Goal: Task Accomplishment & Management: Manage account settings

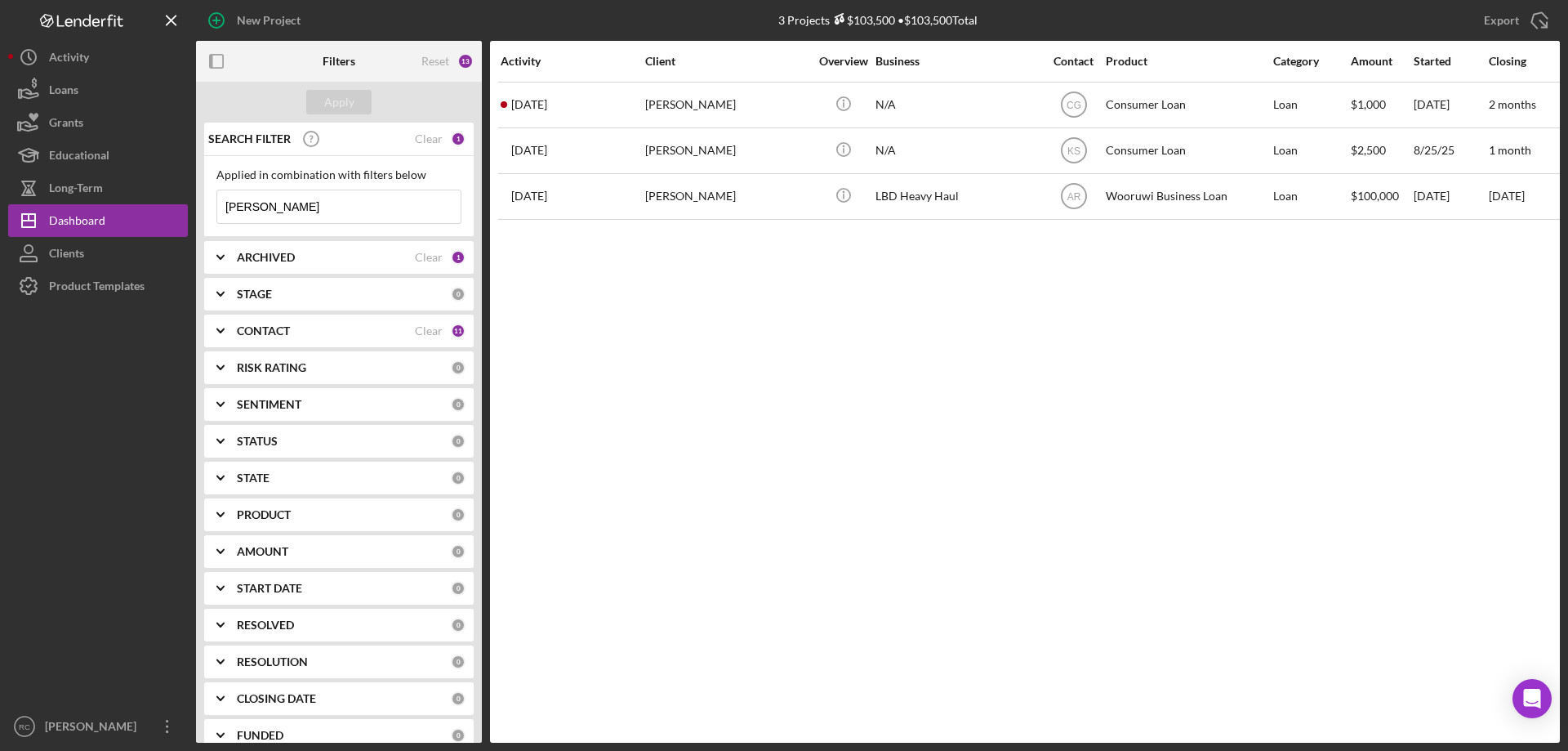
click at [301, 211] on input "[PERSON_NAME]" at bounding box center [339, 206] width 244 height 32
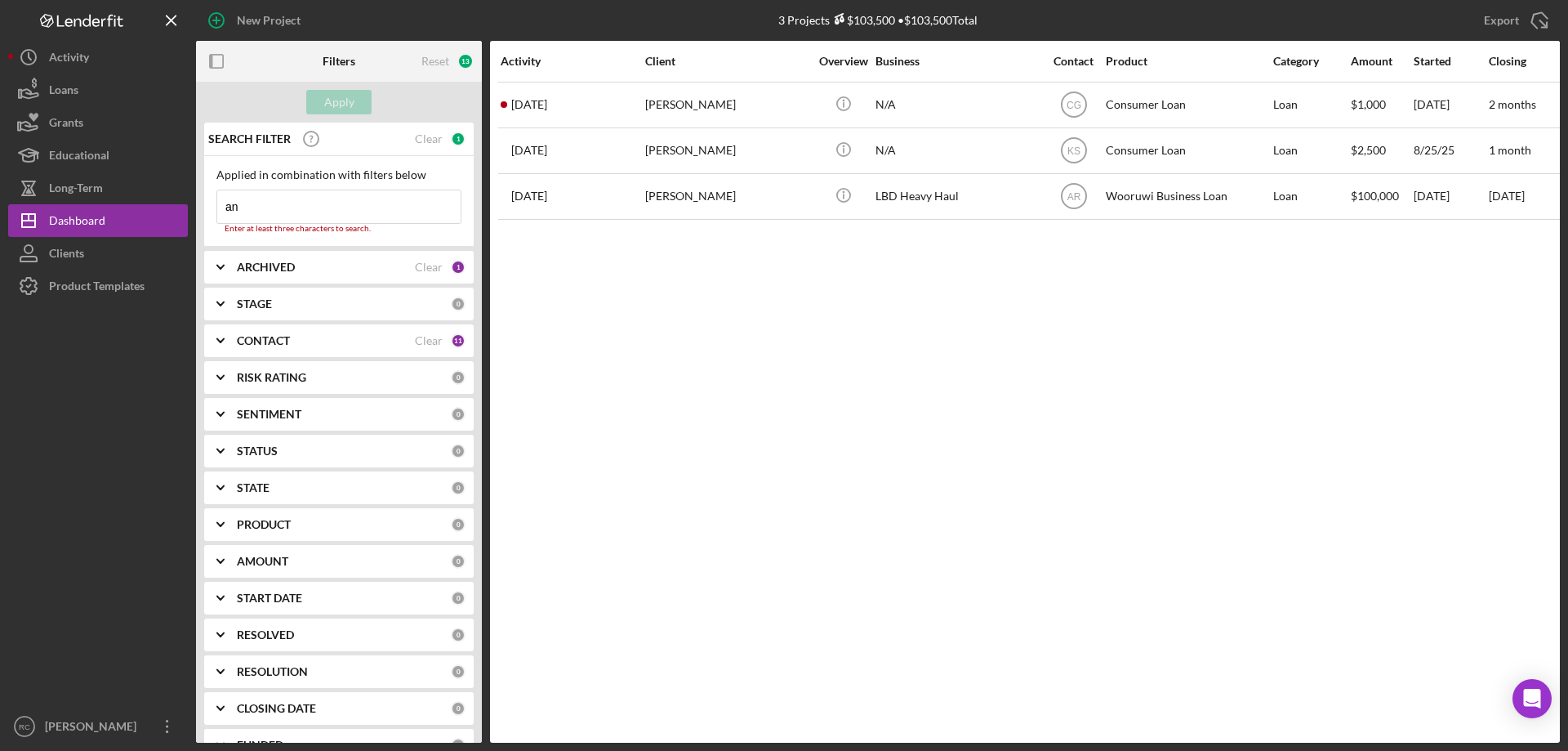
type input "a"
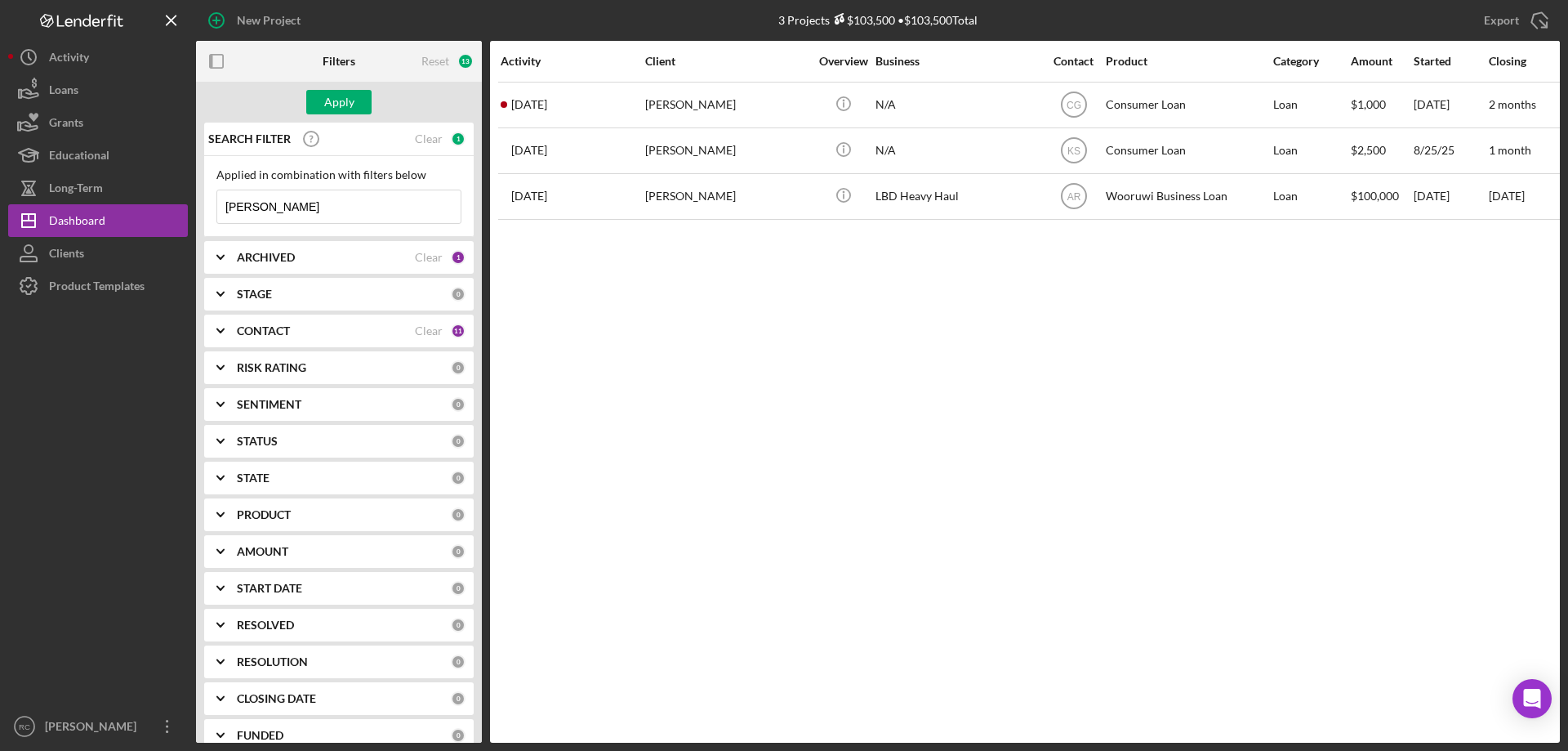
type input "[PERSON_NAME]"
click at [345, 101] on div "Apply" at bounding box center [339, 102] width 30 height 24
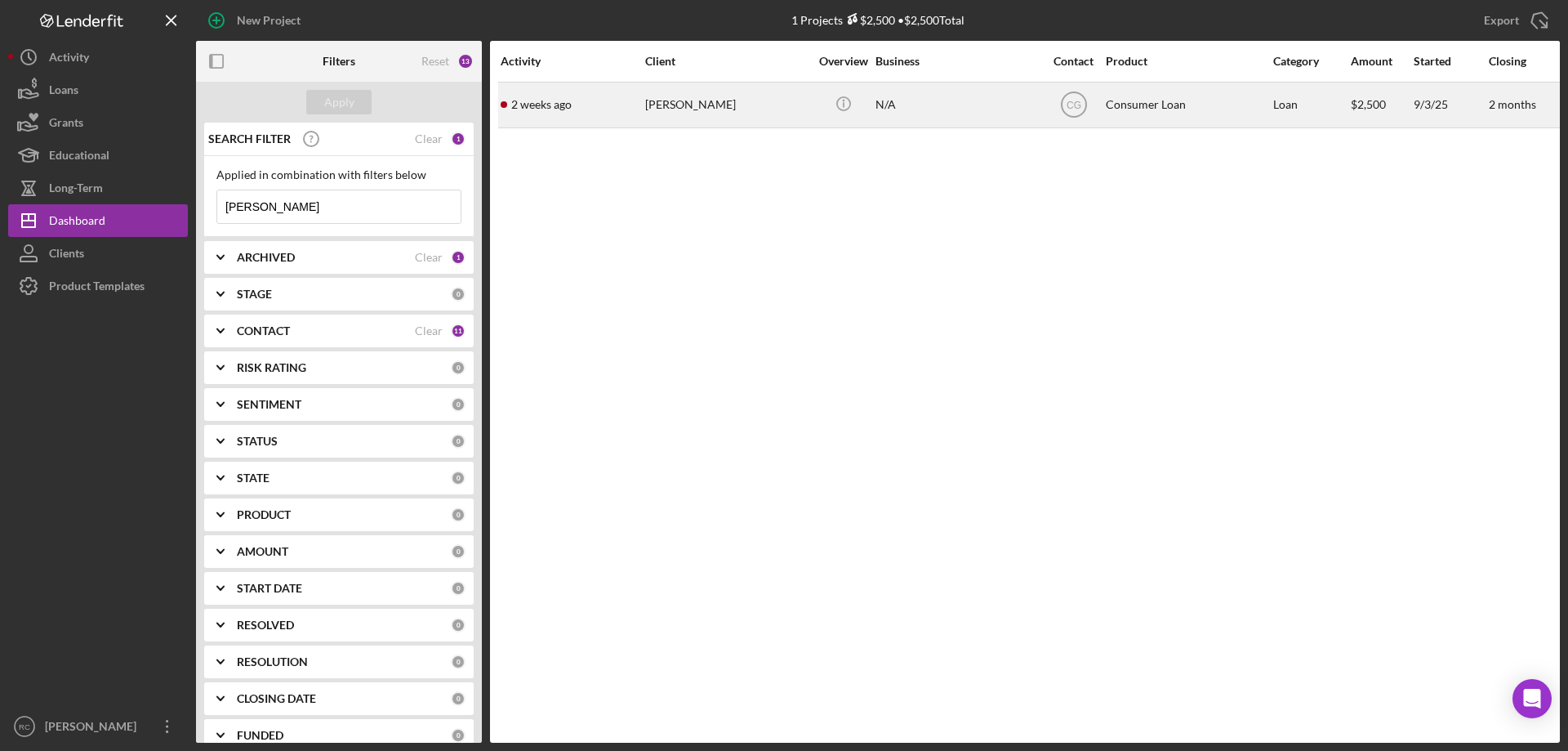
click at [689, 106] on div "[PERSON_NAME]" at bounding box center [726, 105] width 163 height 43
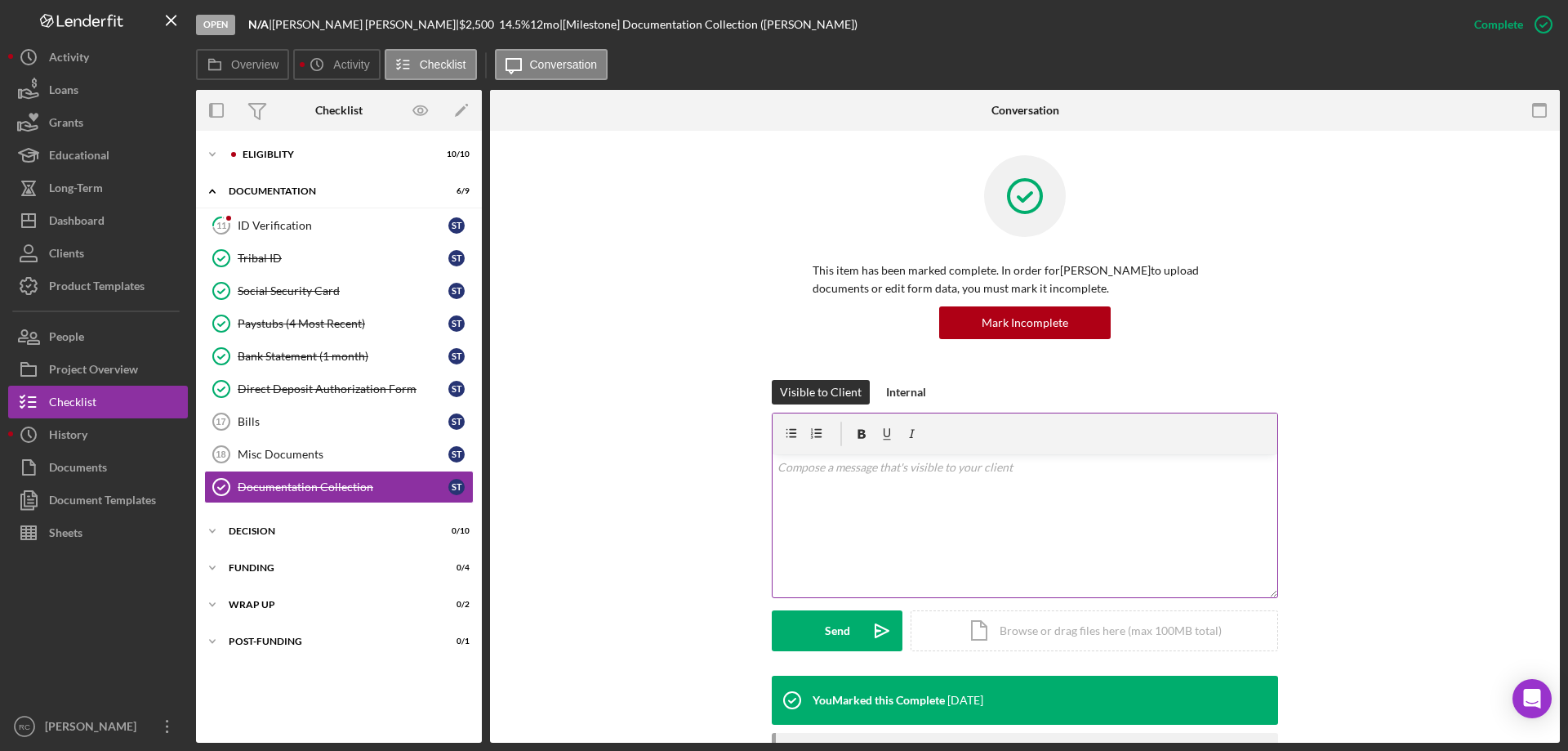
click at [821, 460] on div "v Color teal Color pink Remove color Add row above Add row below Add column bef…" at bounding box center [1025, 526] width 505 height 143
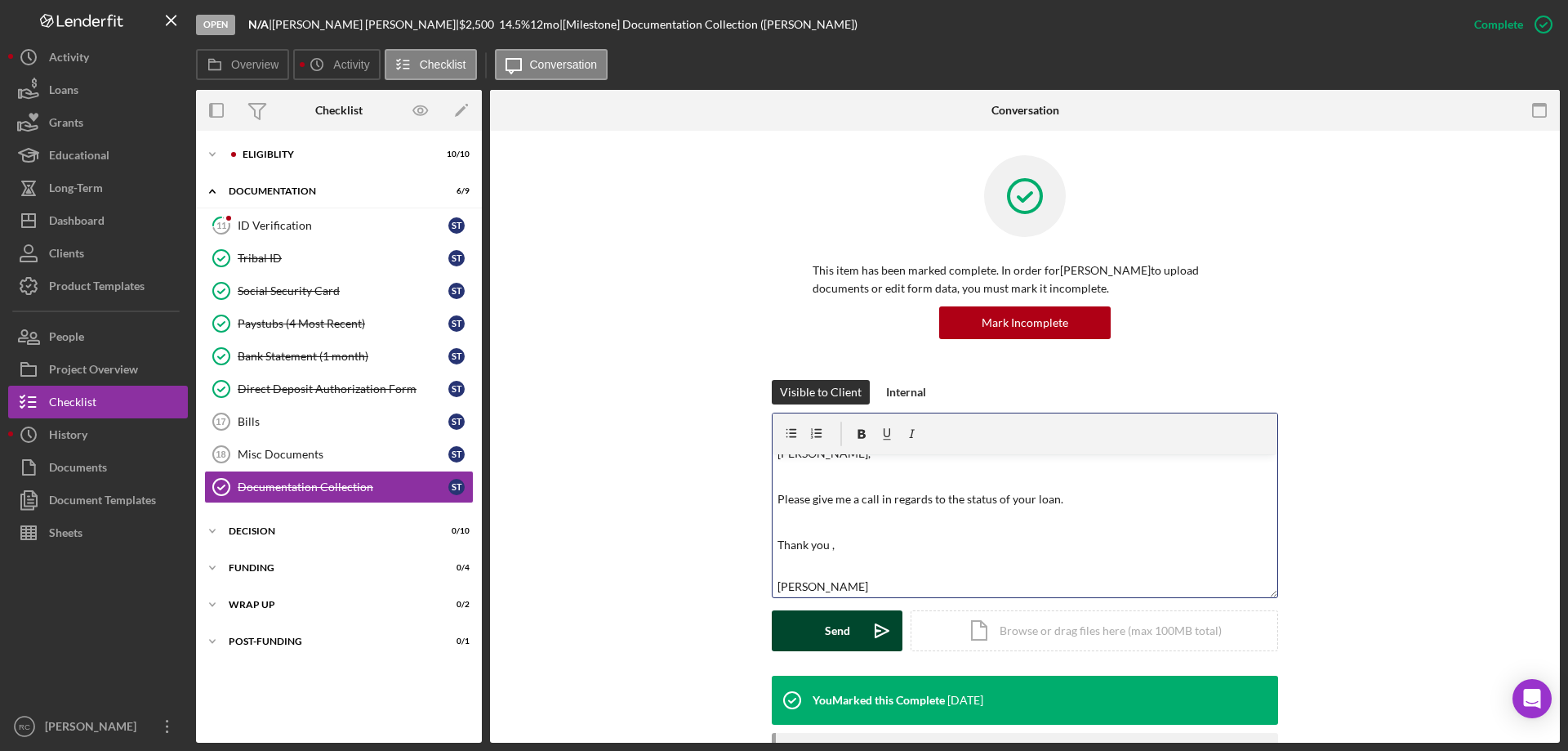
click at [832, 625] on div "Send" at bounding box center [838, 631] width 25 height 41
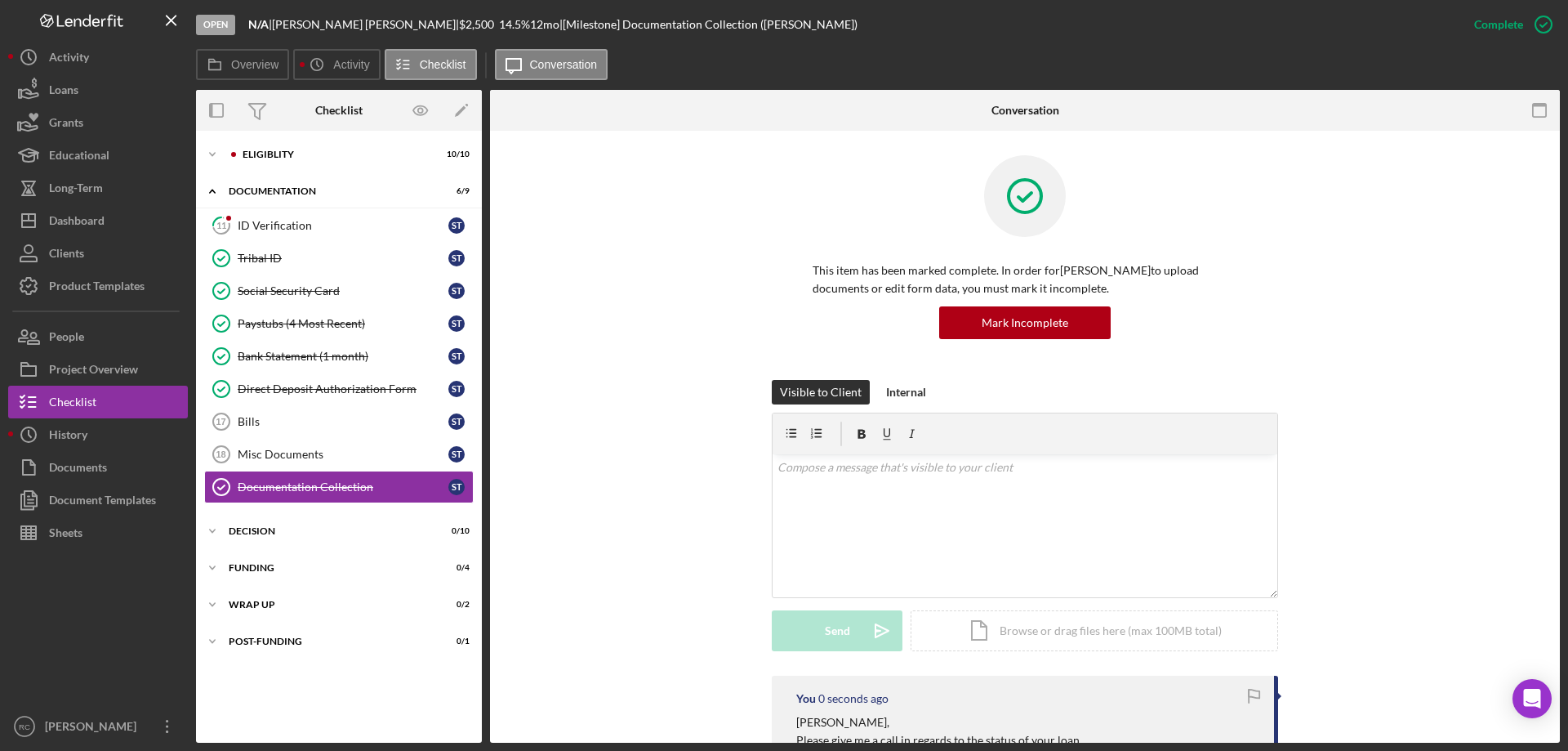
scroll to position [0, 0]
click at [270, 607] on div "Wrap up" at bounding box center [346, 605] width 233 height 10
click at [264, 534] on div "Decision" at bounding box center [346, 531] width 233 height 10
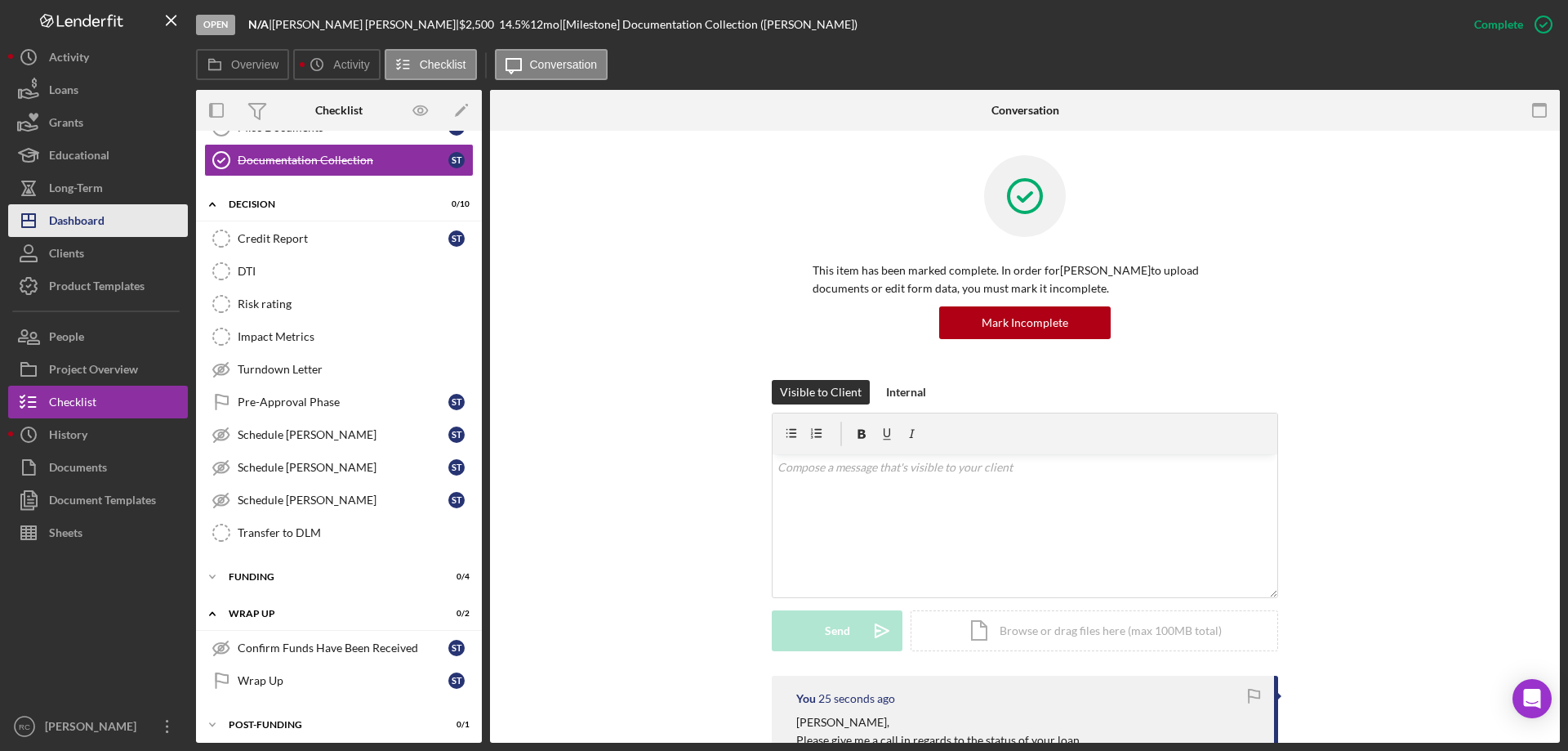
click at [104, 220] on div "Dashboard" at bounding box center [76, 223] width 56 height 37
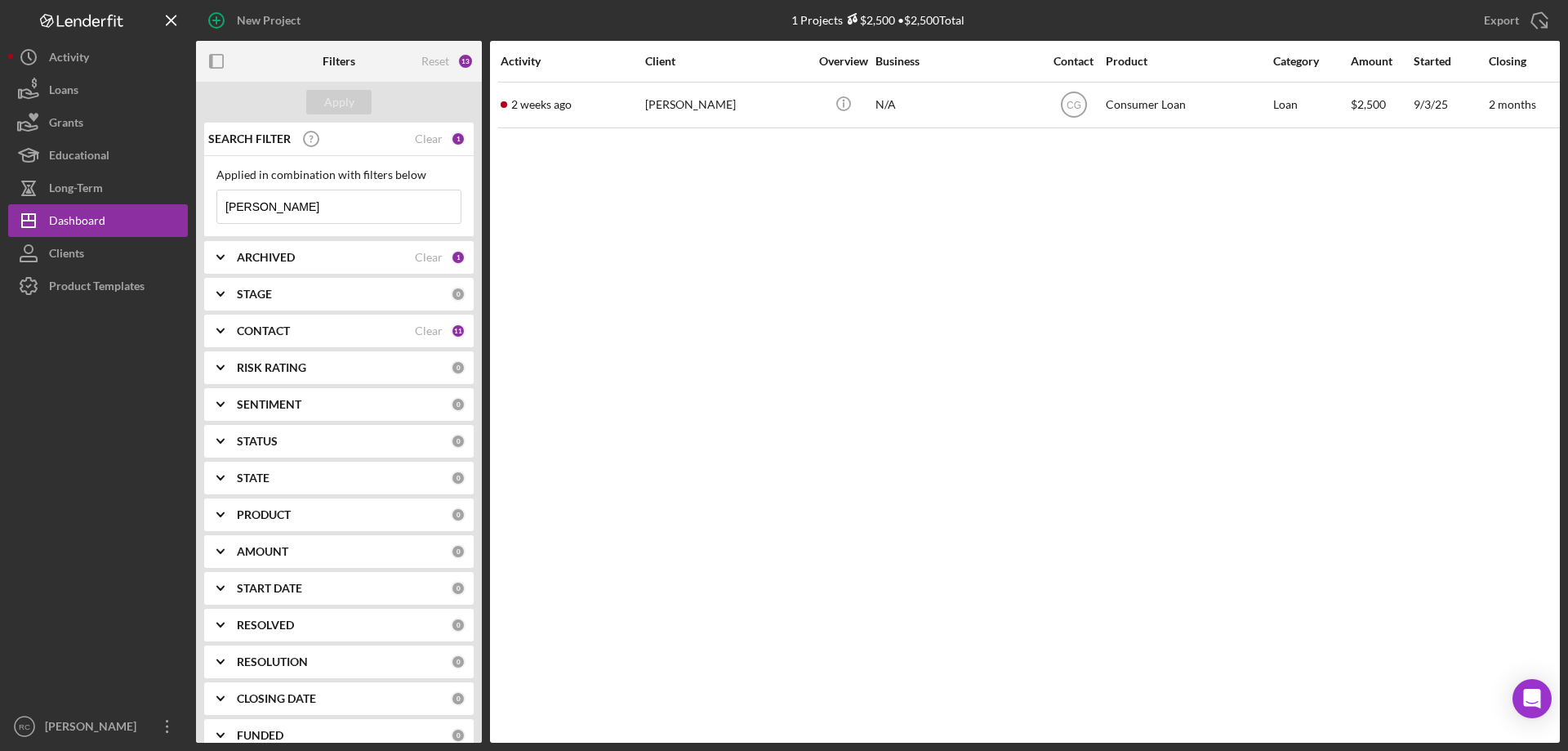
click at [323, 210] on input "[PERSON_NAME]" at bounding box center [339, 206] width 244 height 32
type input "t"
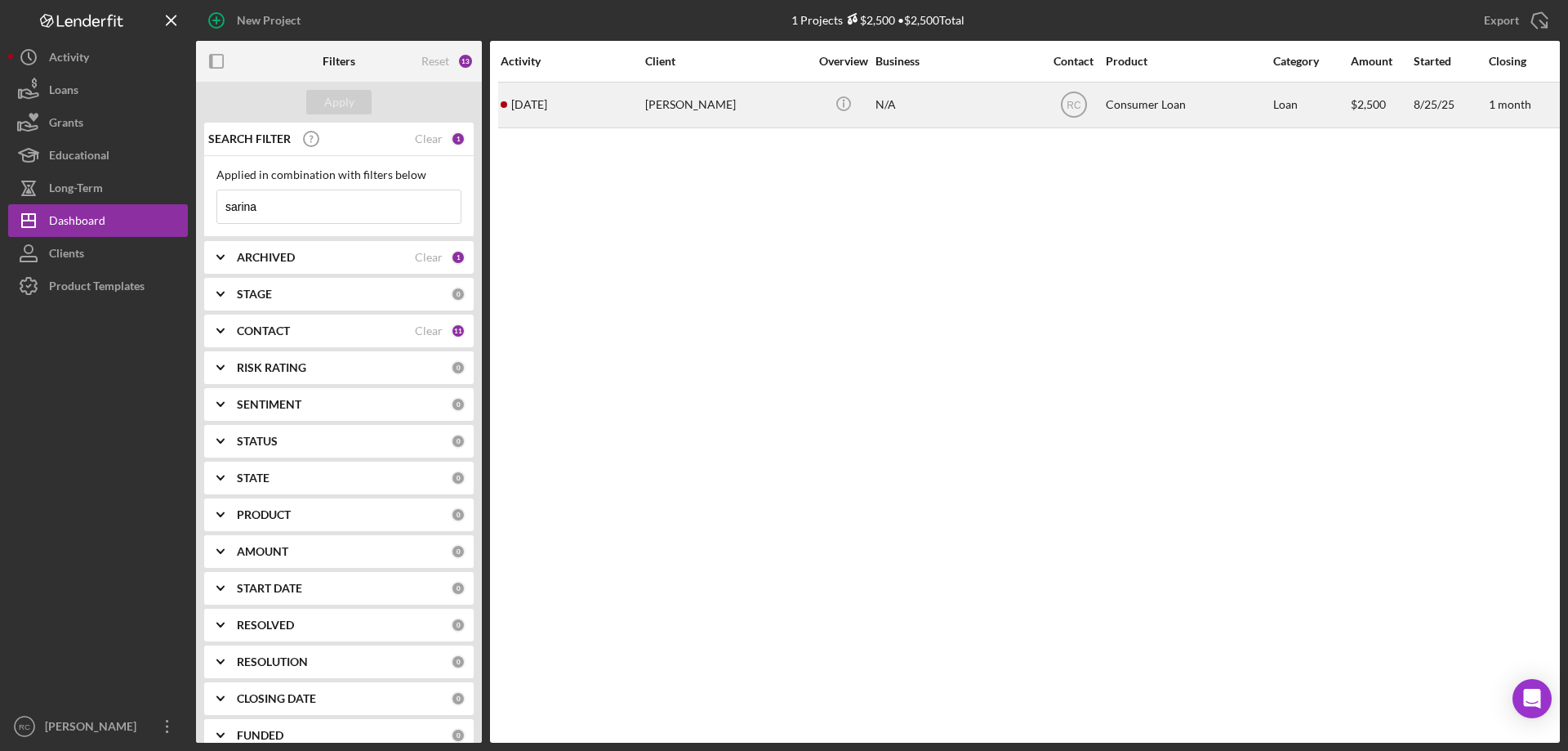
type input "sarina"
click at [694, 105] on div "[PERSON_NAME]" at bounding box center [726, 105] width 163 height 43
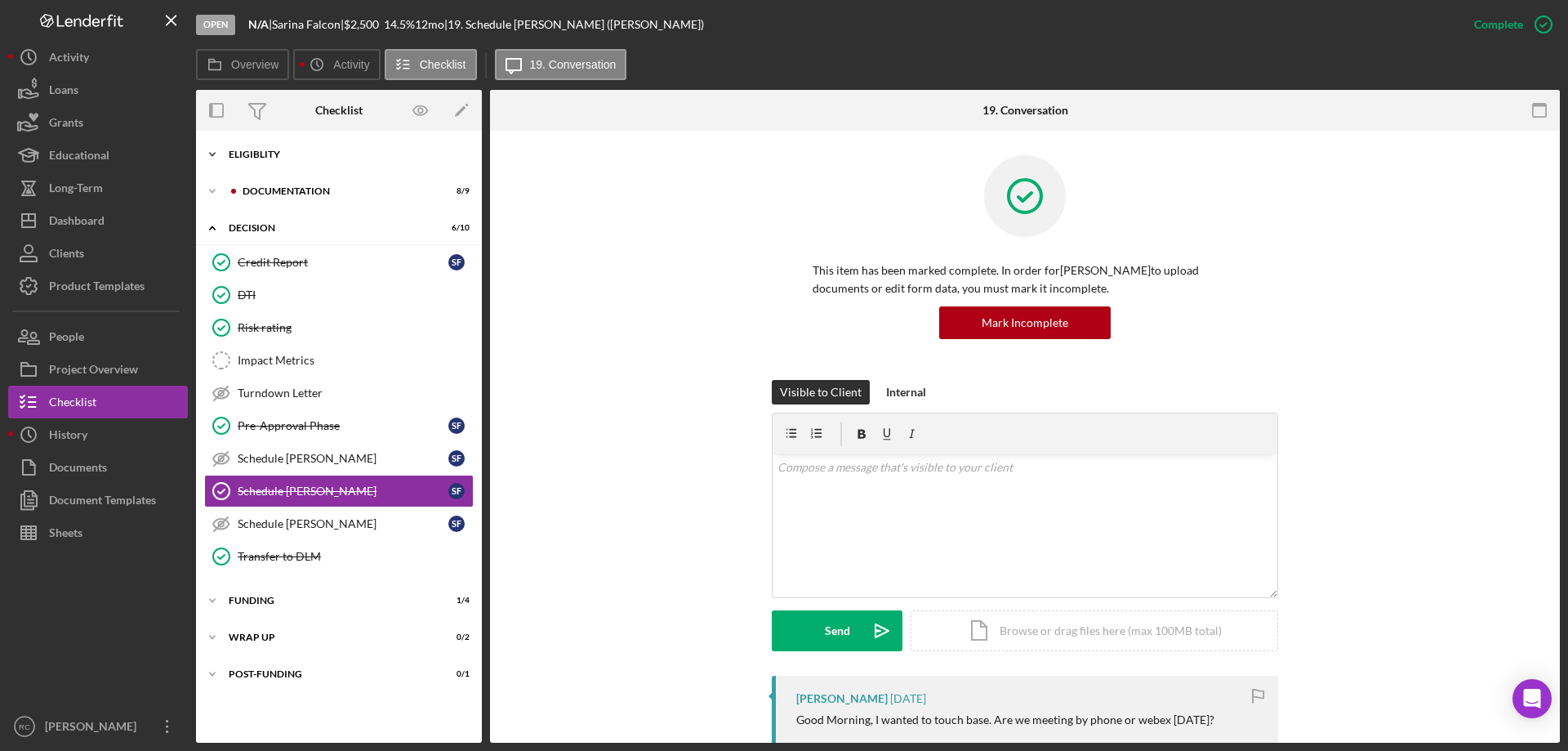
click at [267, 148] on div "Icon/Expander Eligiblity 10 / 10" at bounding box center [339, 154] width 286 height 32
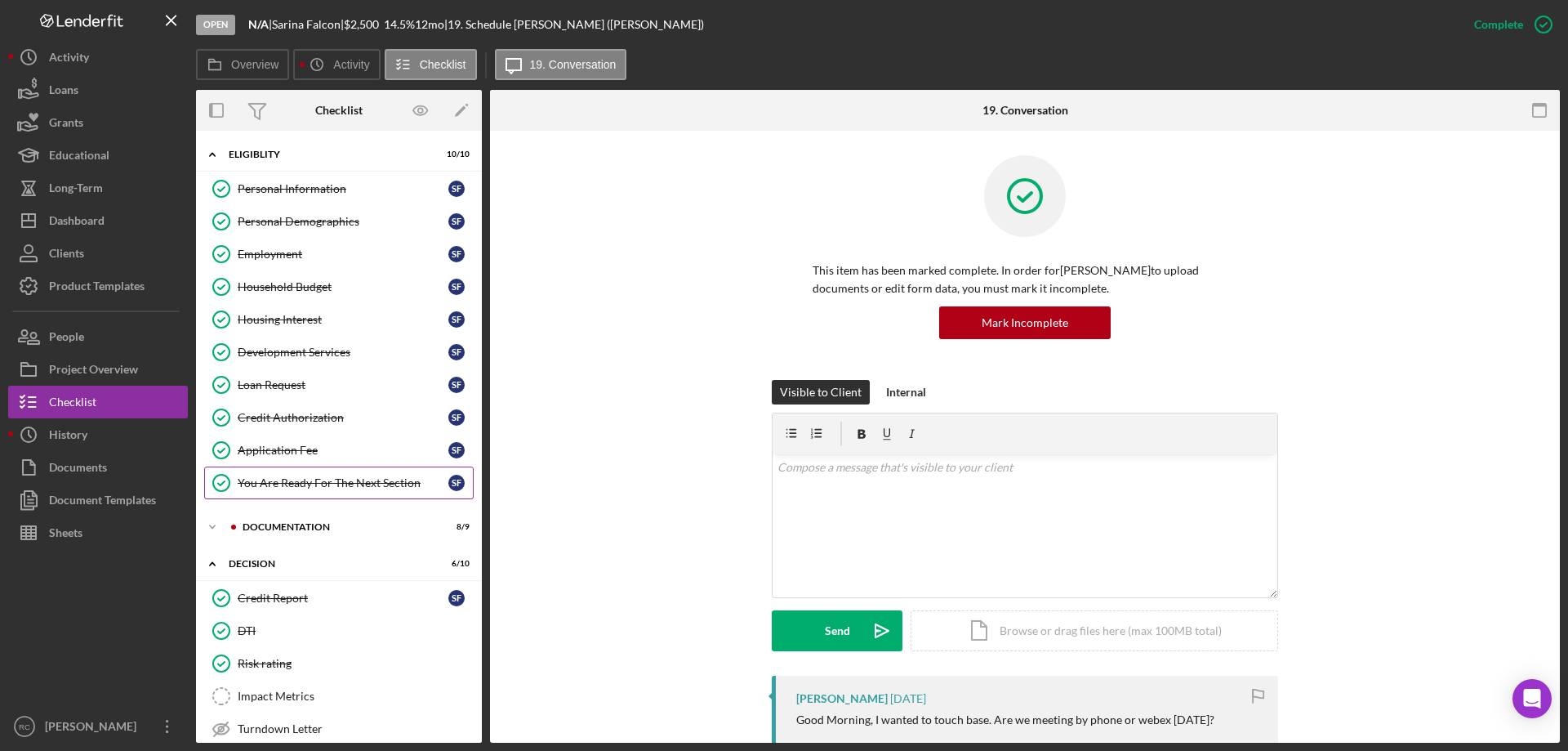
click at [334, 486] on div "You Are Ready For The Next Section" at bounding box center [343, 483] width 210 height 13
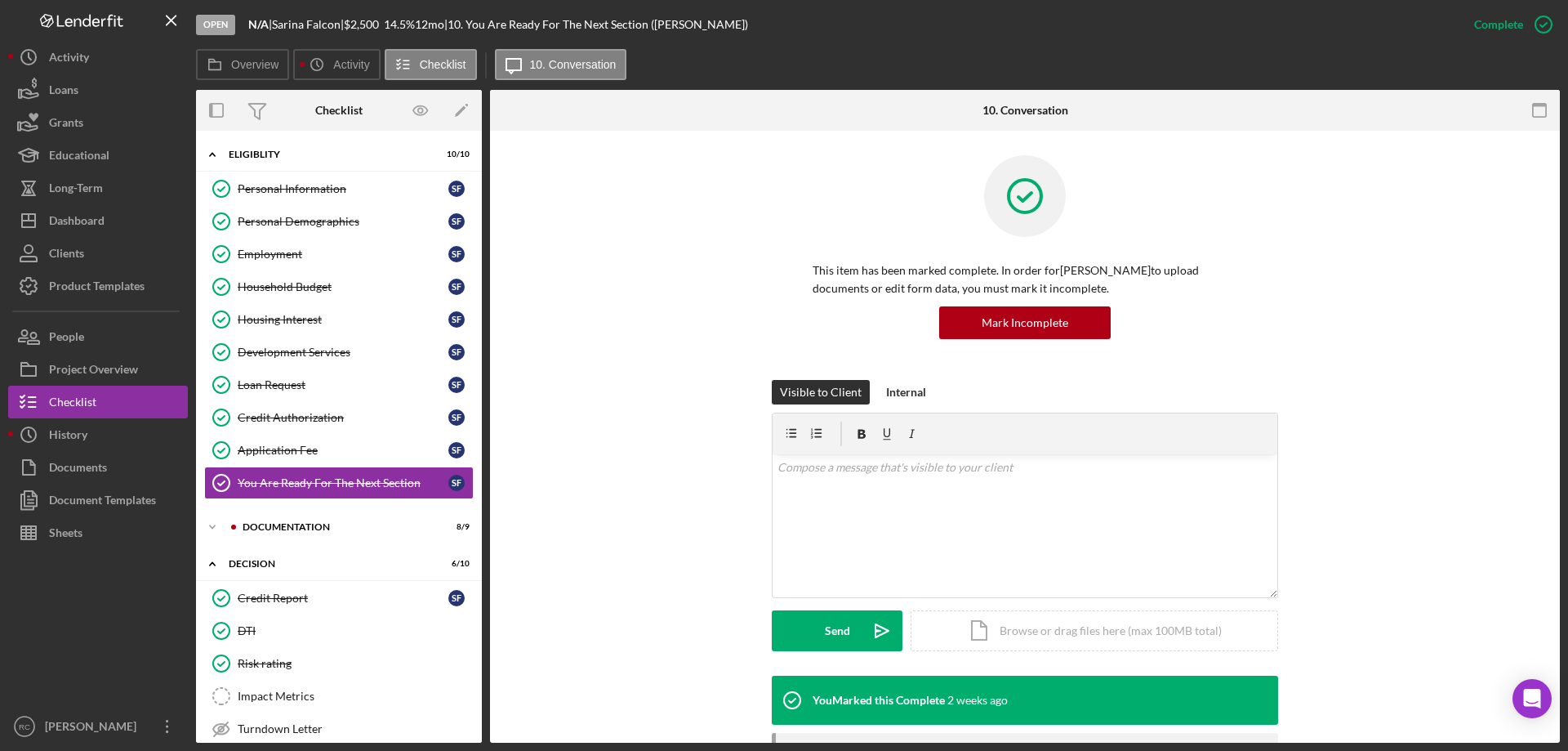
scroll to position [253, 0]
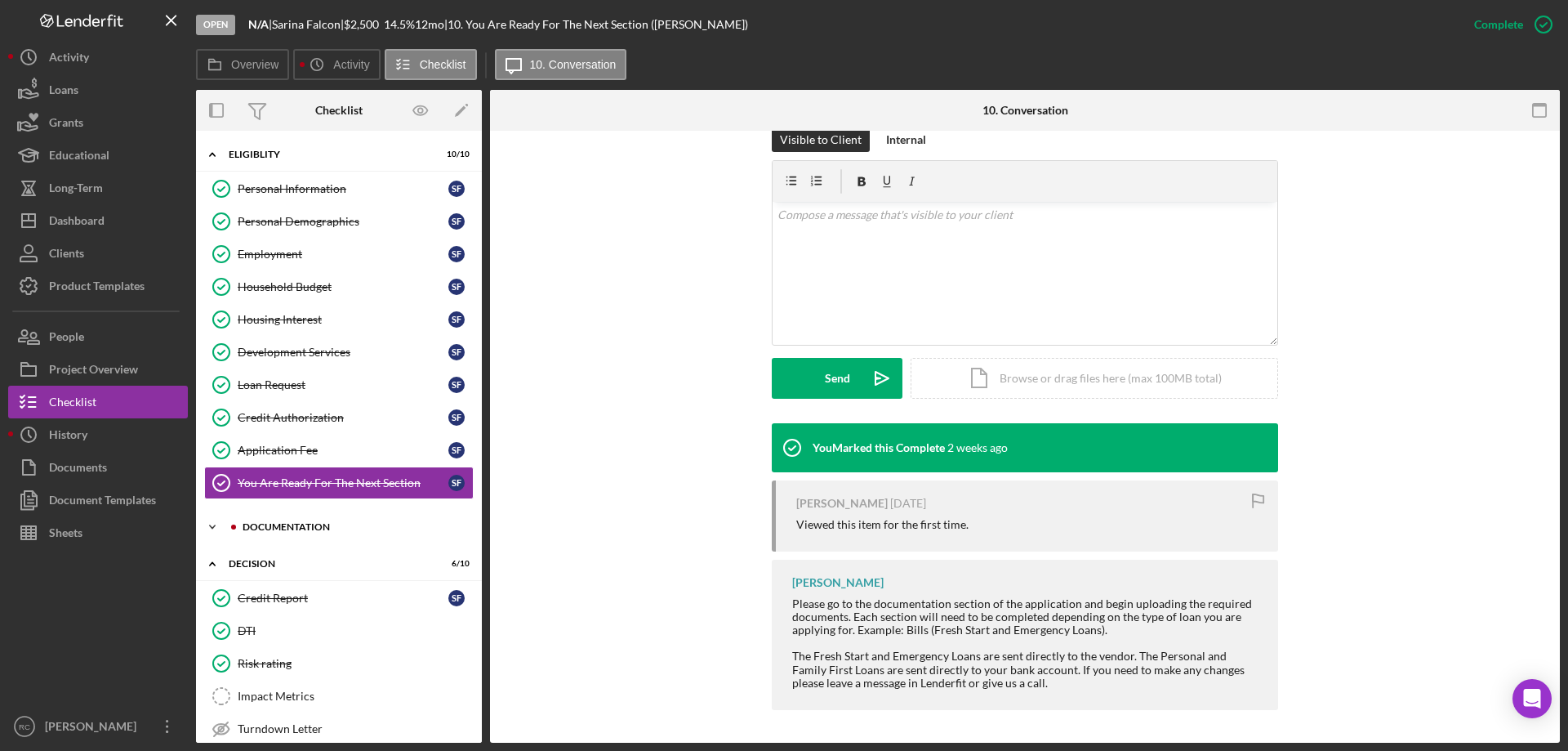
click at [325, 520] on div "Icon/Expander Documentation 8 / 9" at bounding box center [339, 527] width 286 height 32
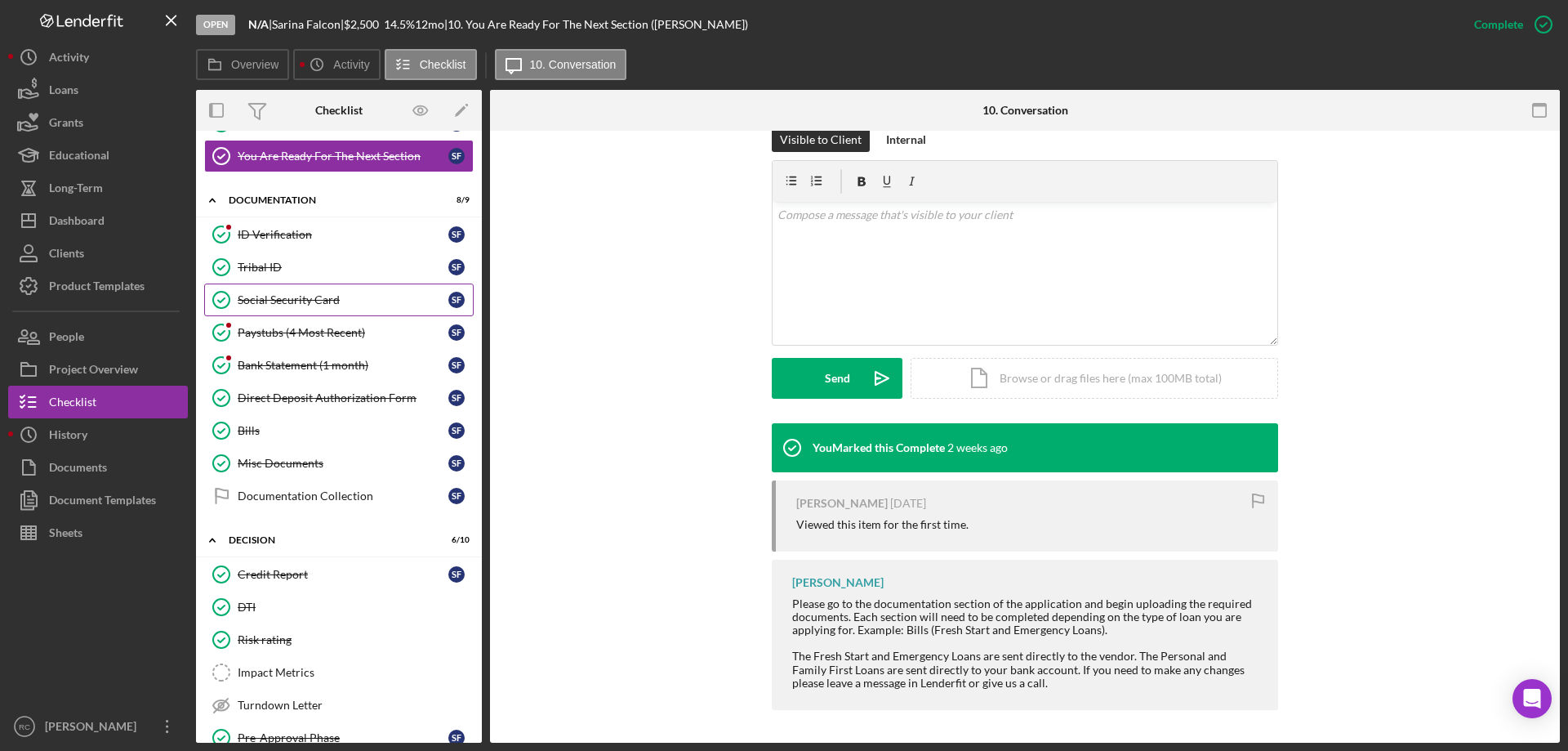
click at [300, 298] on div "Social Security Card" at bounding box center [343, 300] width 210 height 13
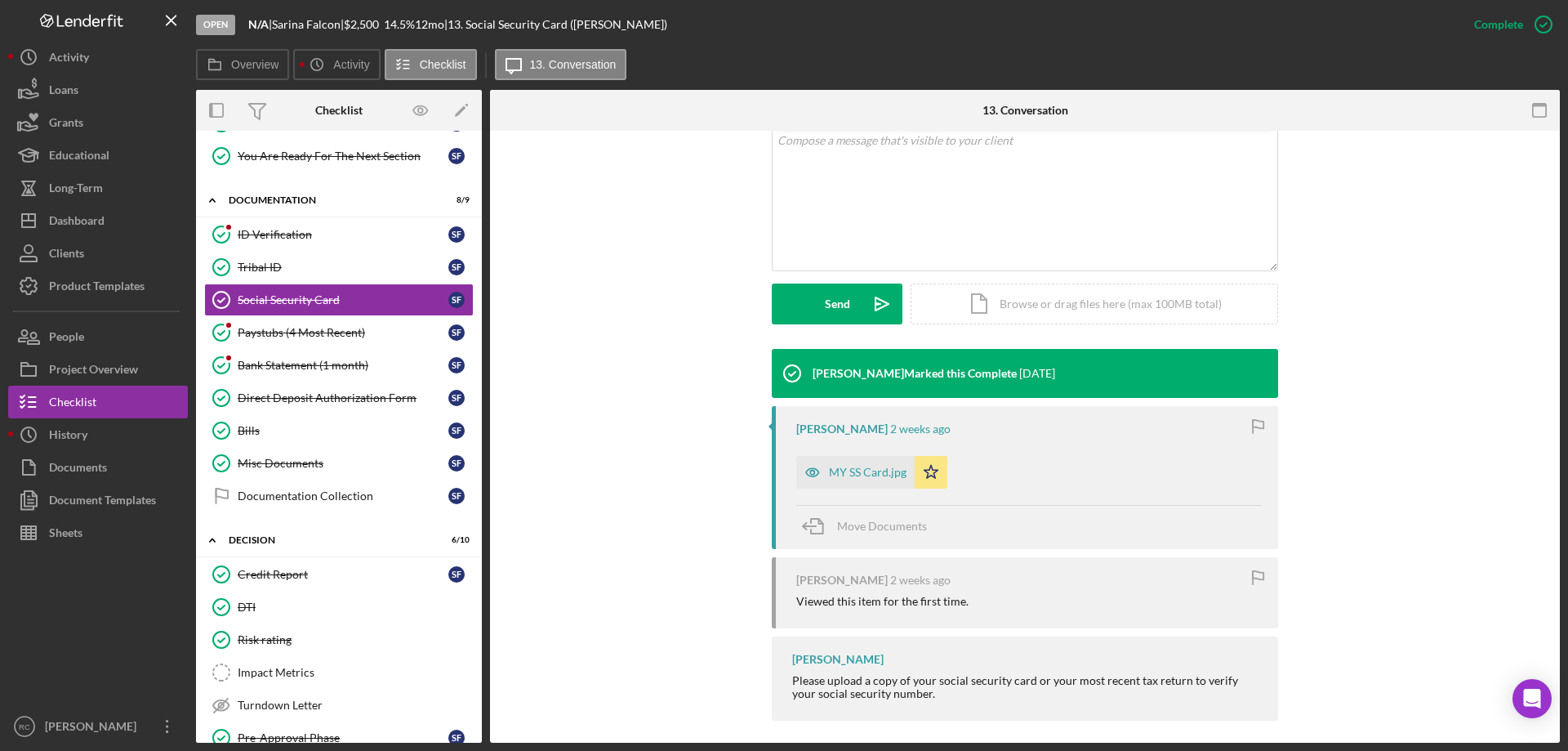
scroll to position [338, 0]
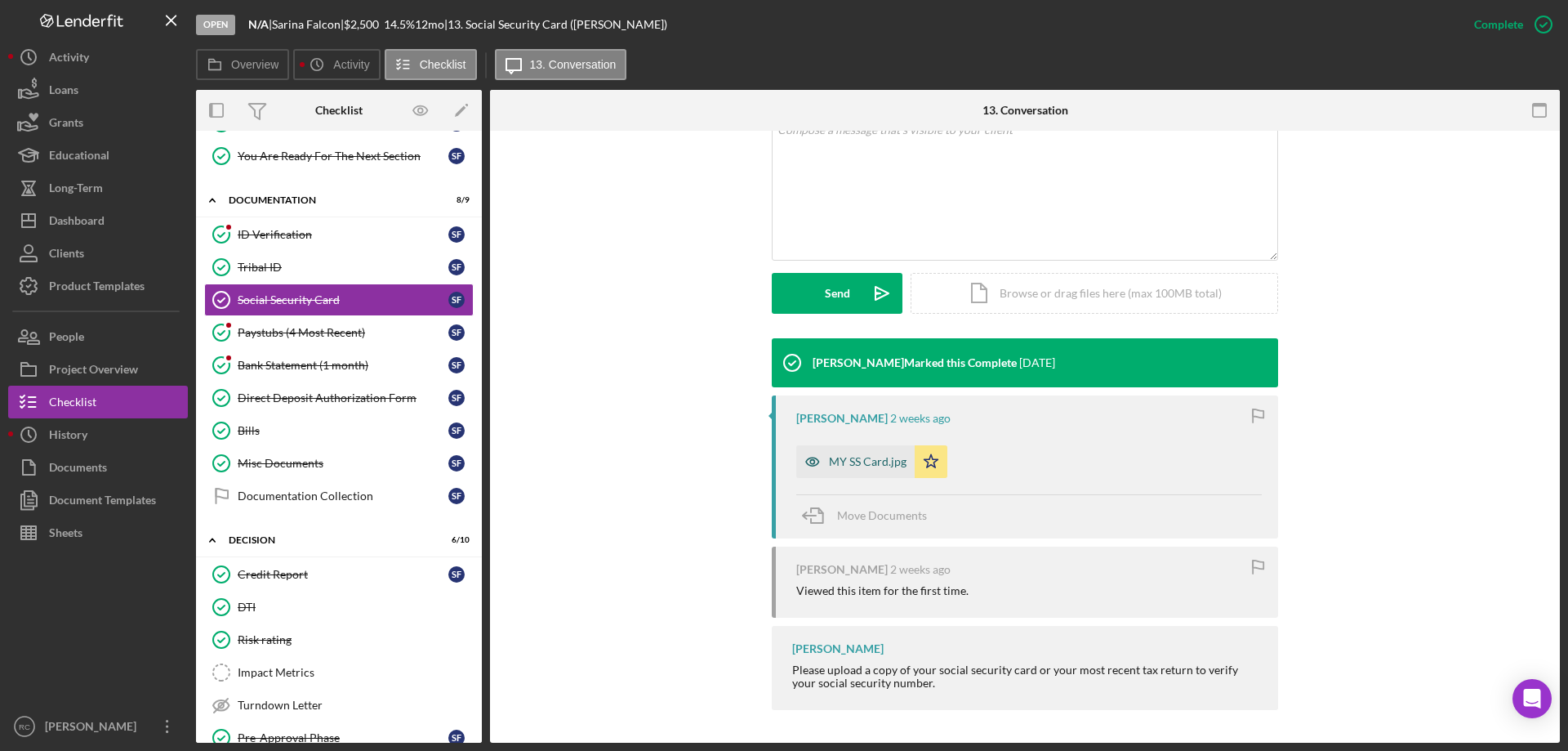
click at [851, 460] on div "MY SS Card.jpg" at bounding box center [867, 461] width 77 height 13
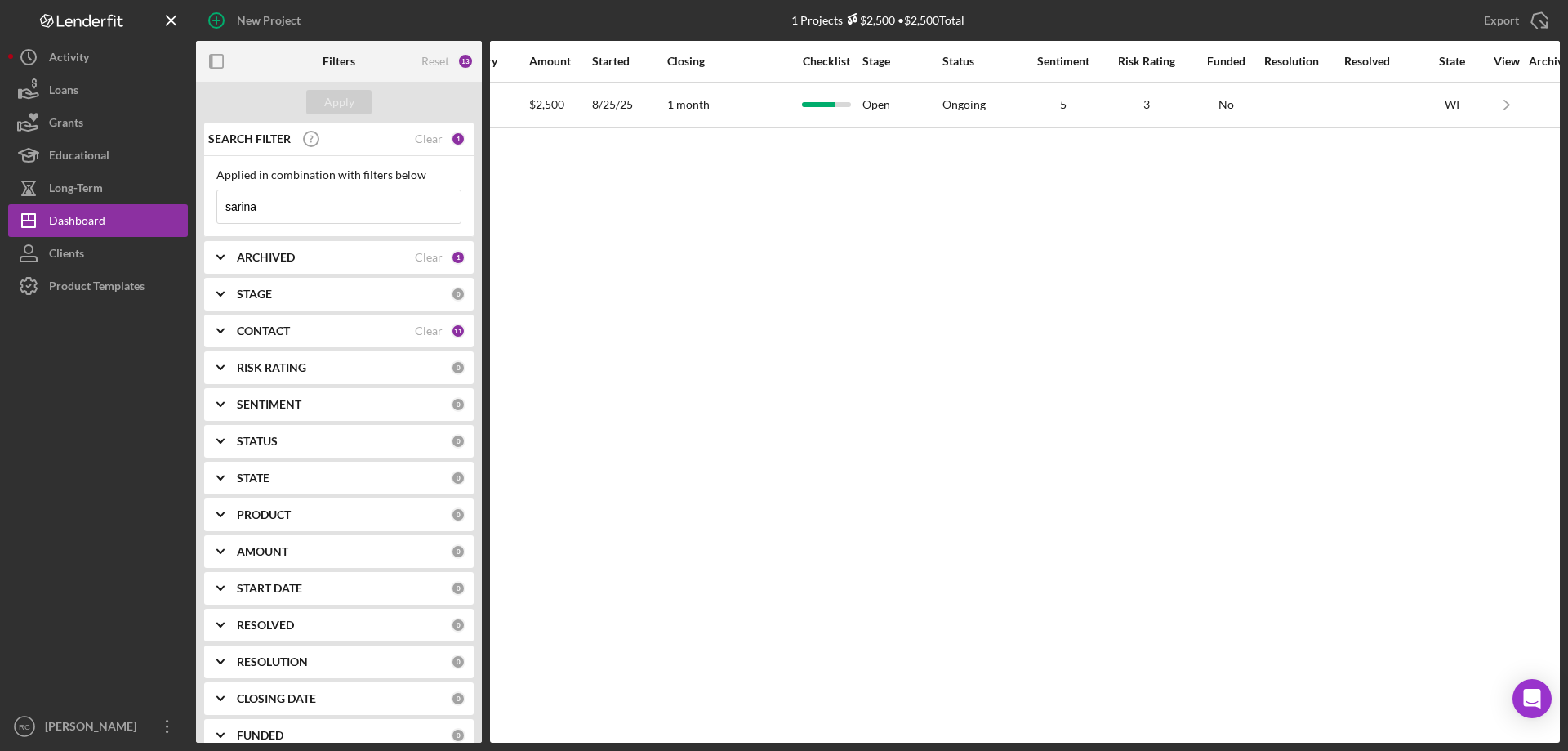
scroll to position [0, 883]
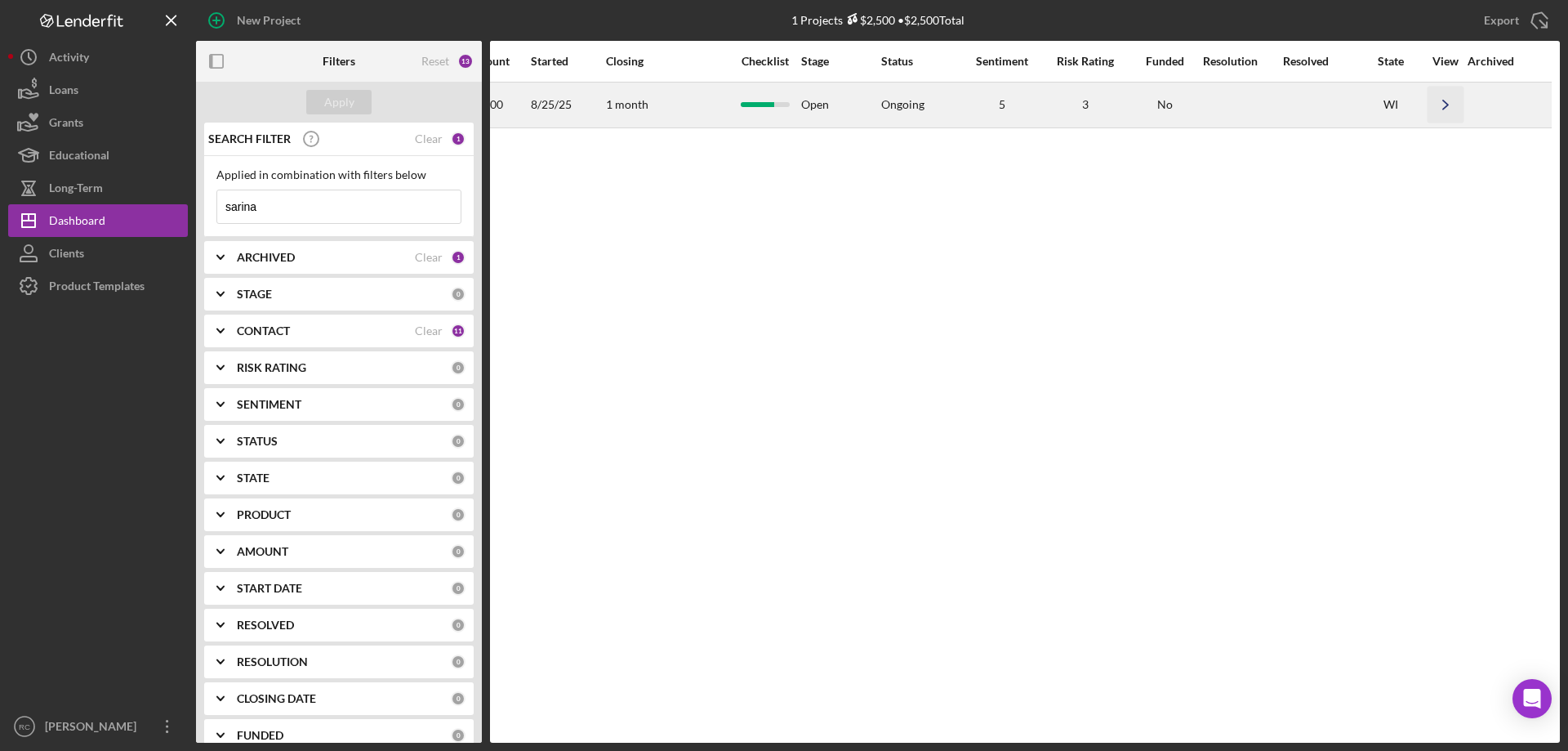
click at [1447, 101] on icon "Icon/Navigate" at bounding box center [1447, 105] width 37 height 37
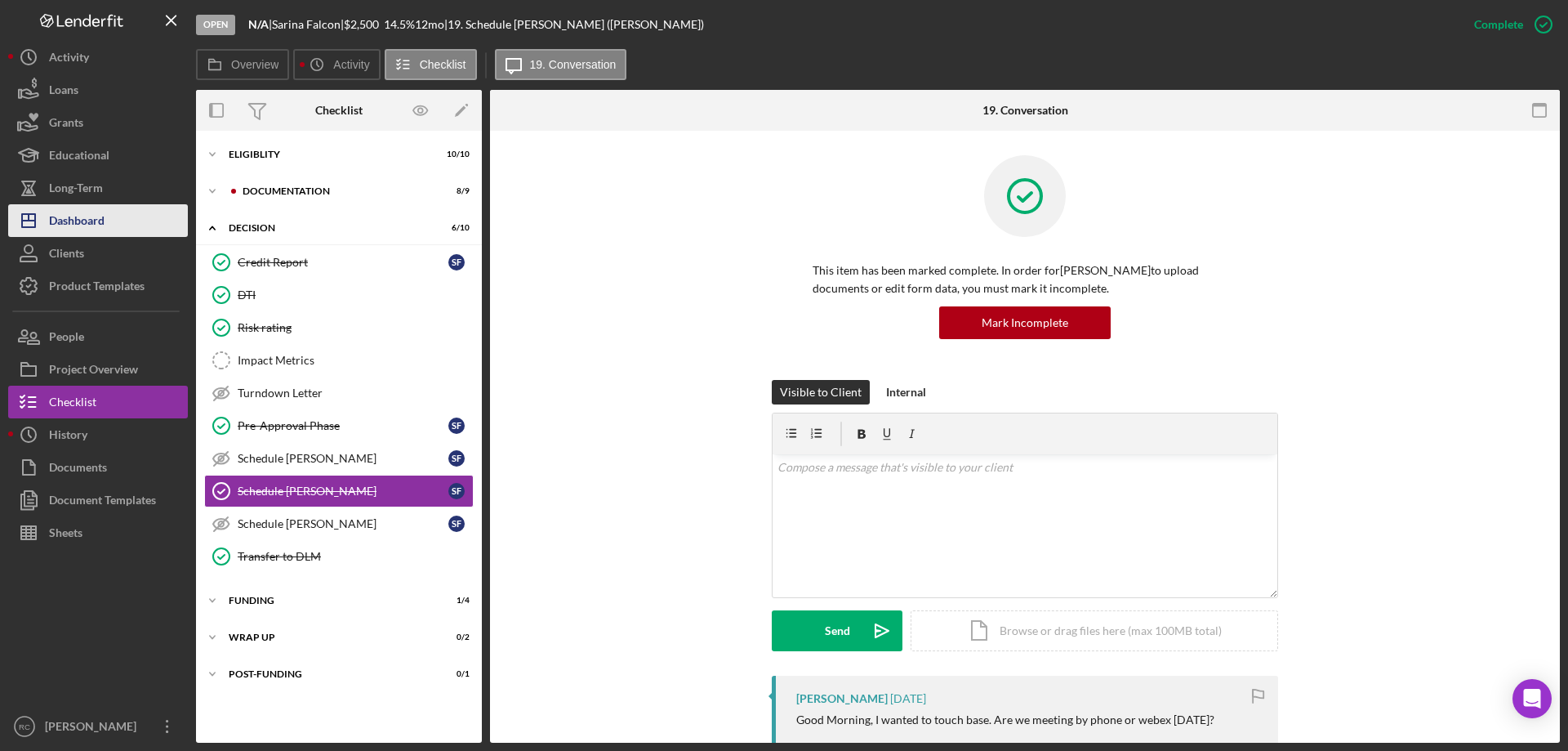
click at [86, 210] on div "Dashboard" at bounding box center [76, 223] width 56 height 37
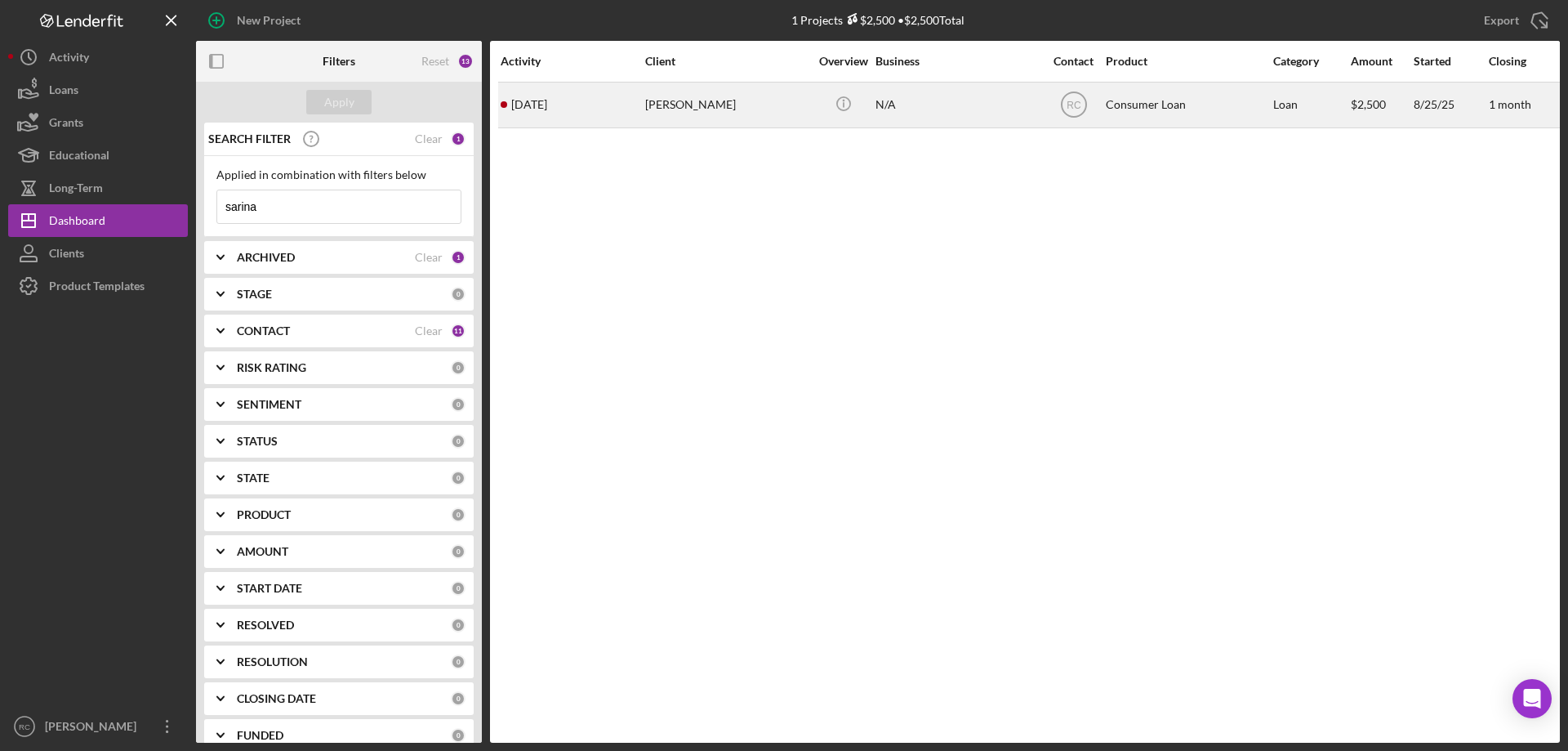
click at [671, 102] on div "[PERSON_NAME]" at bounding box center [726, 105] width 163 height 43
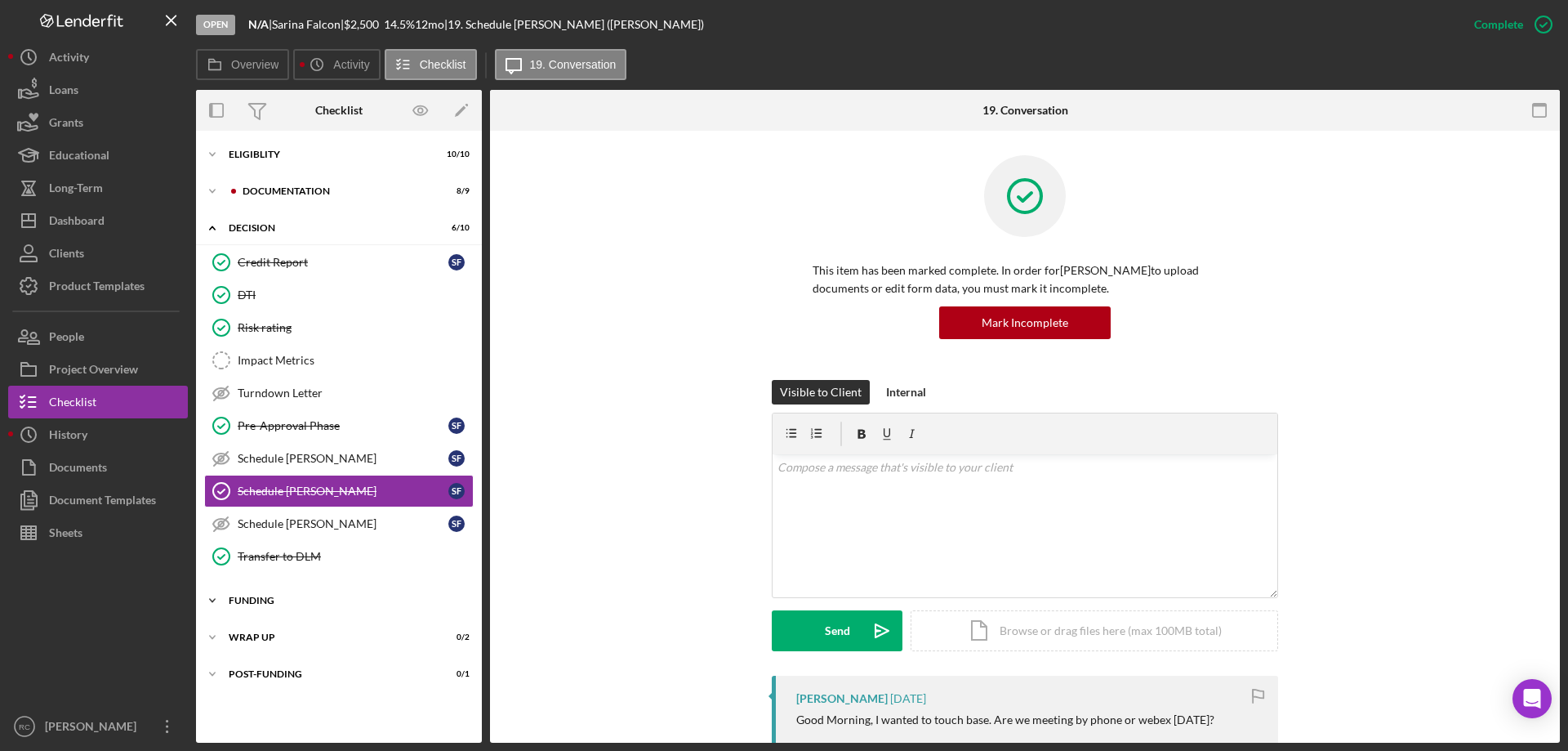
click at [259, 595] on div "Icon/Expander Funding 1 / 4" at bounding box center [339, 600] width 286 height 32
click at [331, 671] on div "Loan submitted in Zoho" at bounding box center [355, 667] width 235 height 13
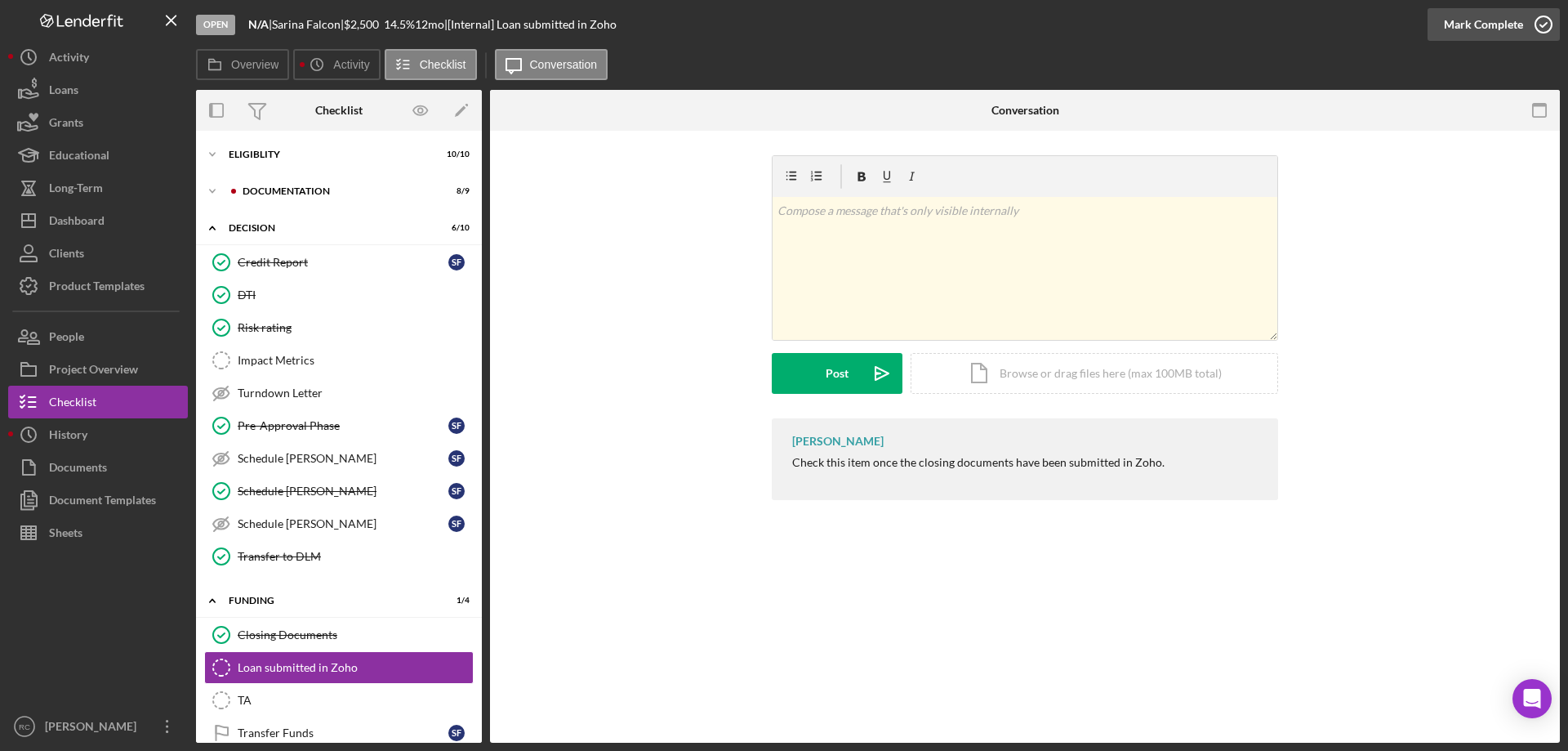
click at [1538, 23] on icon "button" at bounding box center [1544, 24] width 41 height 41
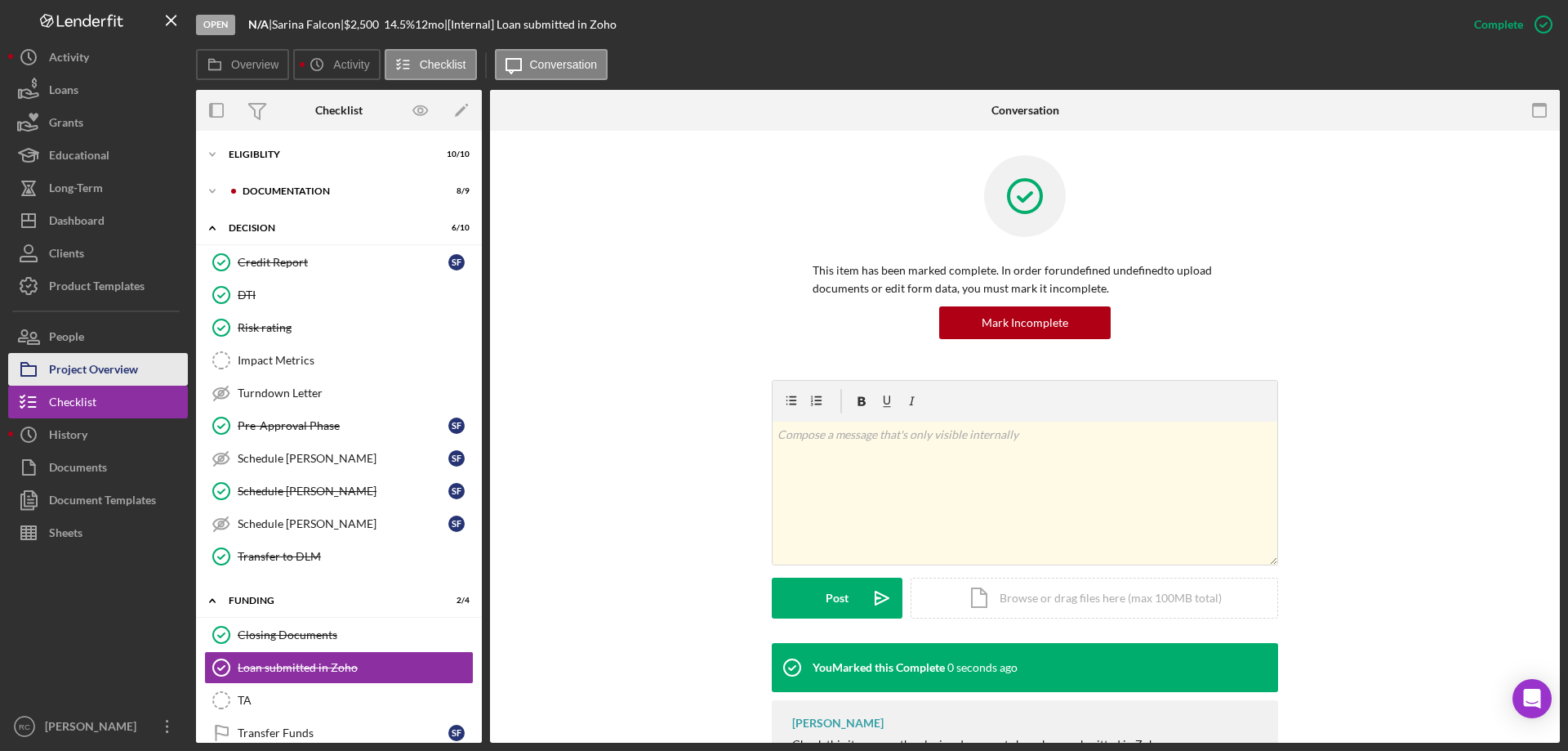
click at [100, 367] on div "Project Overview" at bounding box center [93, 372] width 89 height 37
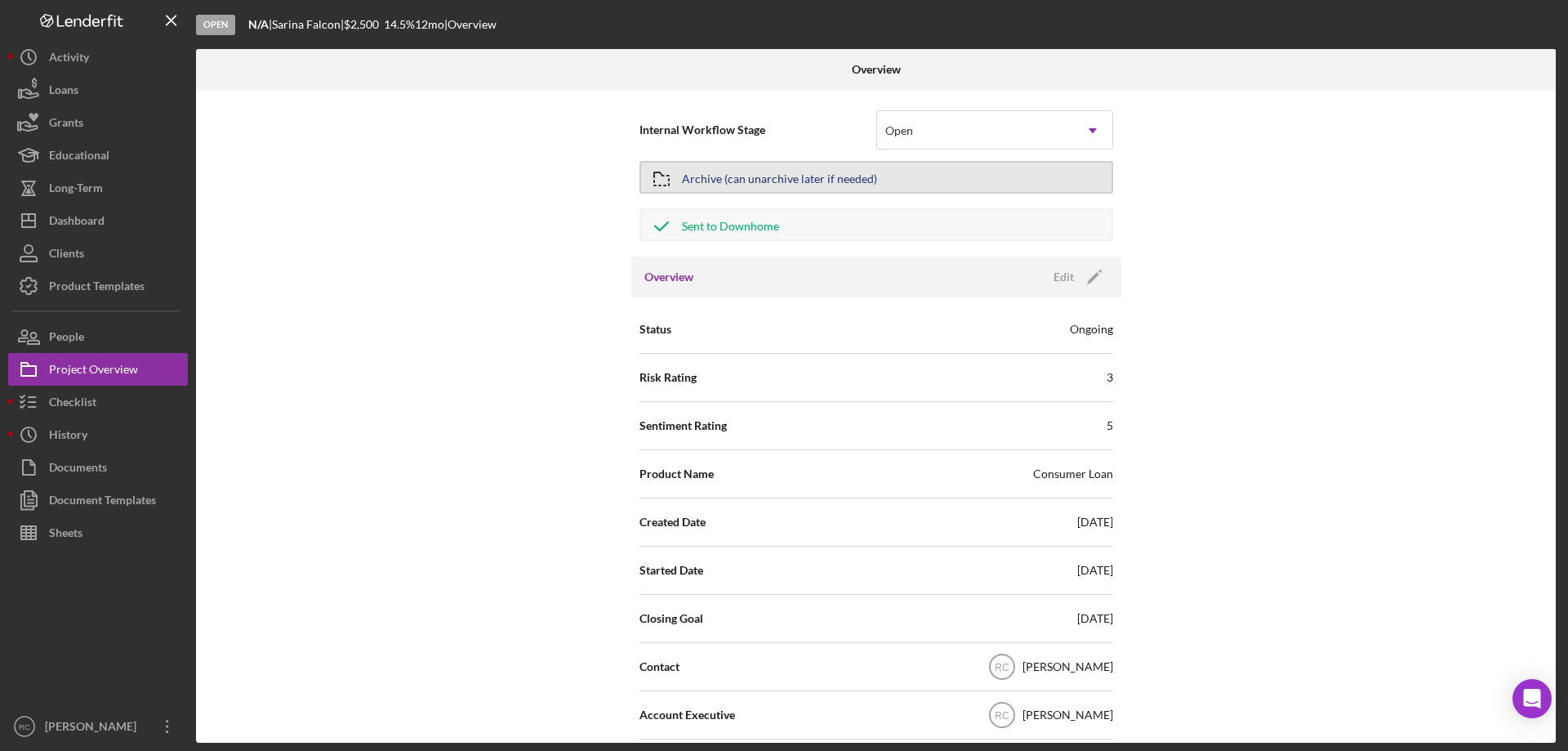
click at [952, 177] on button "Archive (can unarchive later if needed)" at bounding box center [876, 176] width 474 height 32
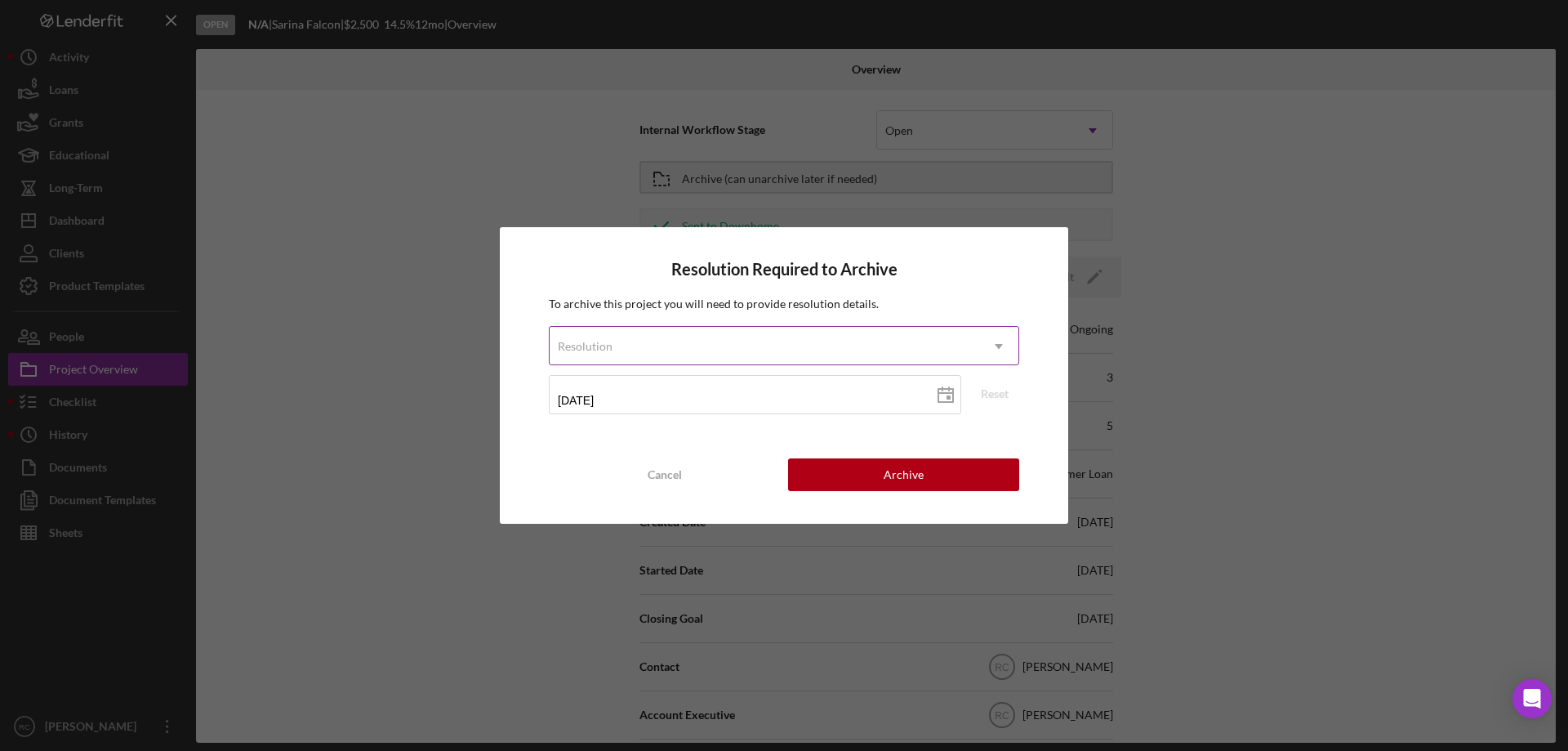
click at [895, 342] on div "Resolution" at bounding box center [764, 347] width 430 height 37
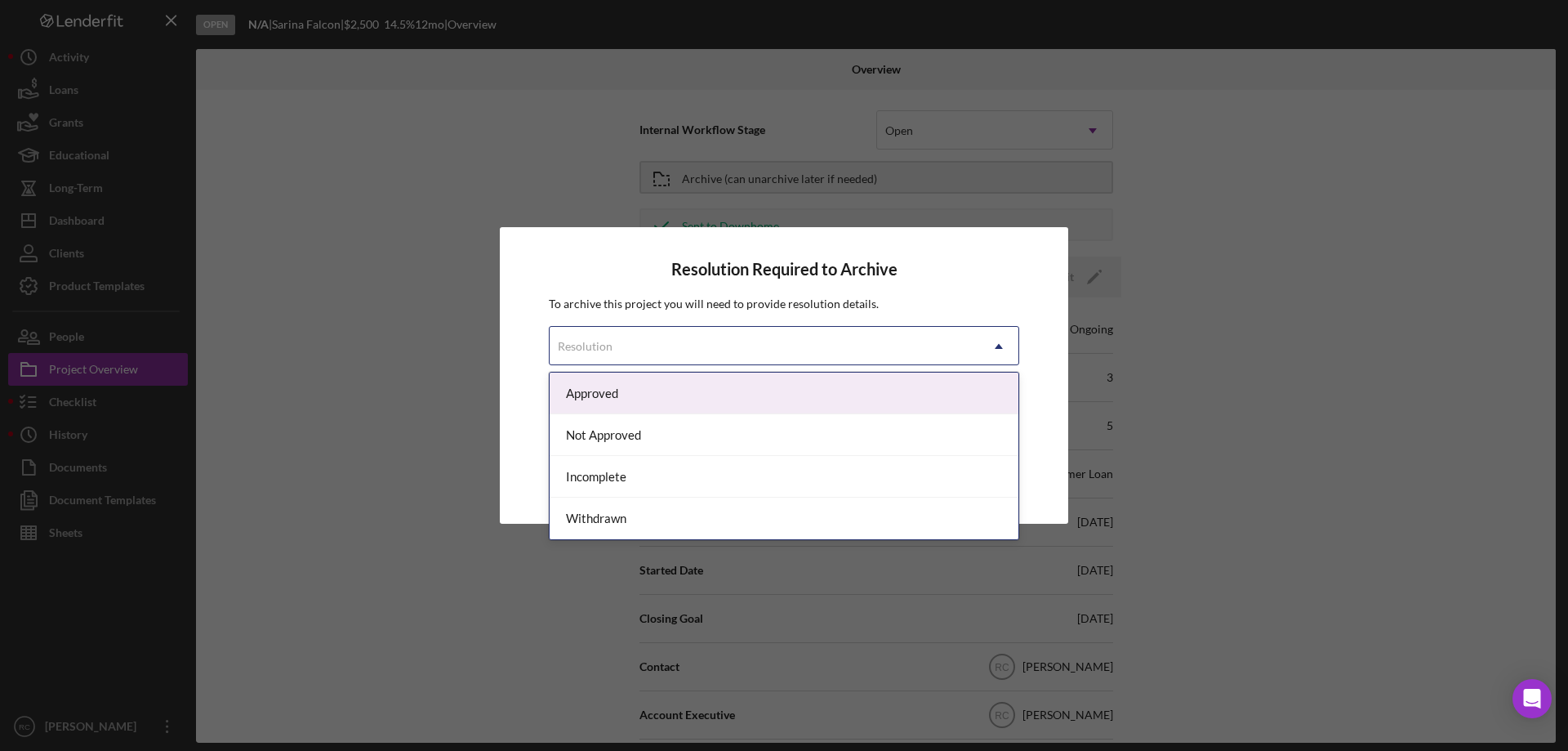
click at [804, 398] on div "Approved" at bounding box center [784, 394] width 469 height 42
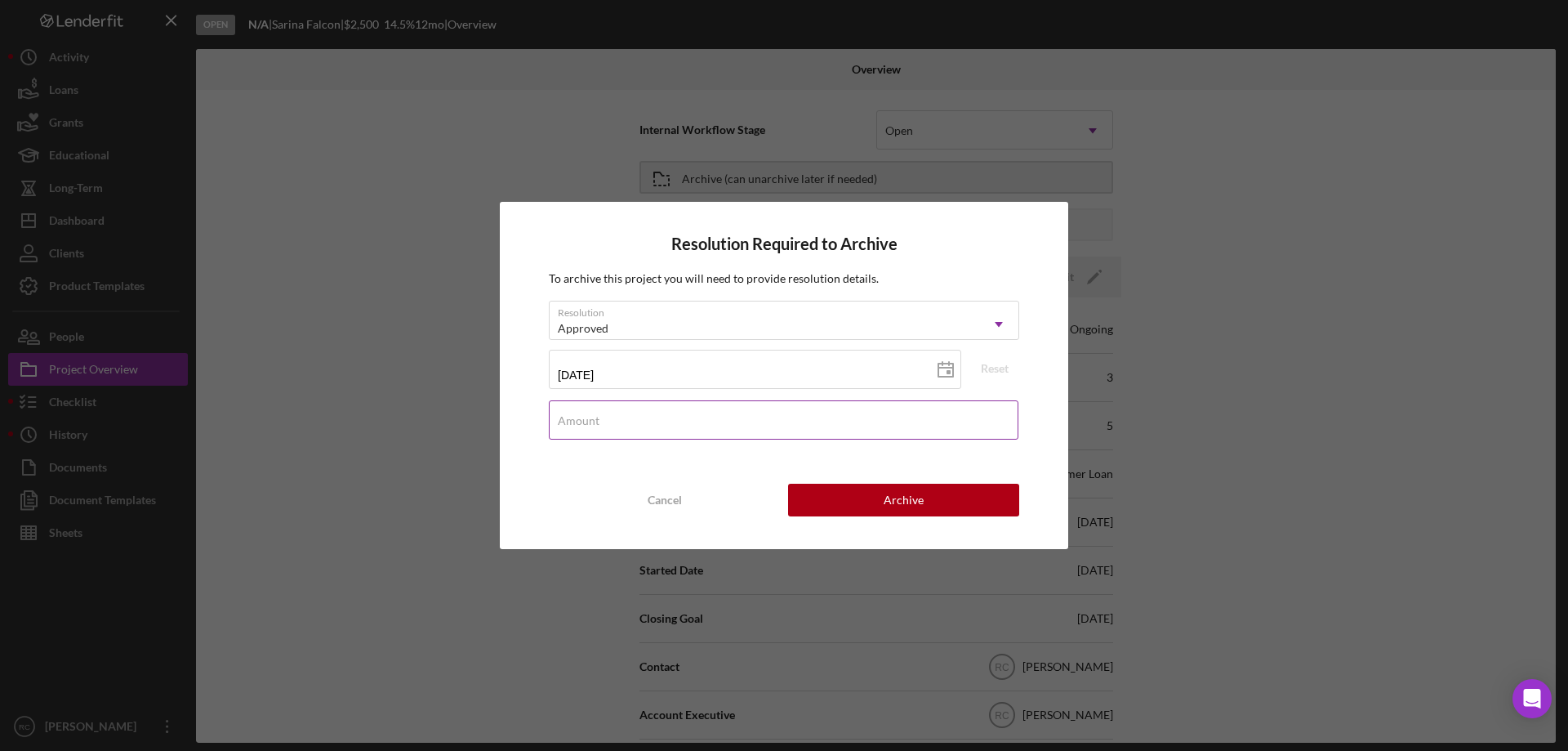
click at [807, 421] on input "Amount" at bounding box center [784, 420] width 470 height 39
type input "$2,500"
click at [935, 491] on button "Archive" at bounding box center [903, 499] width 231 height 32
